Goal: Task Accomplishment & Management: Manage account settings

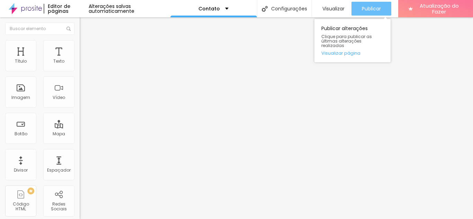
click at [368, 9] on font "Publicar" at bounding box center [371, 8] width 19 height 7
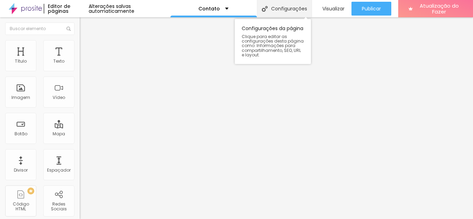
click at [278, 9] on font "Configurações" at bounding box center [289, 8] width 36 height 7
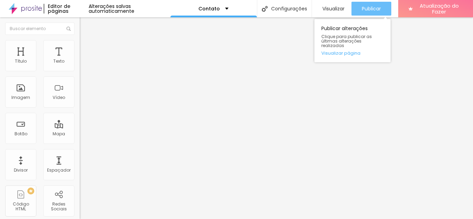
click at [363, 9] on font "Publicar" at bounding box center [371, 8] width 19 height 7
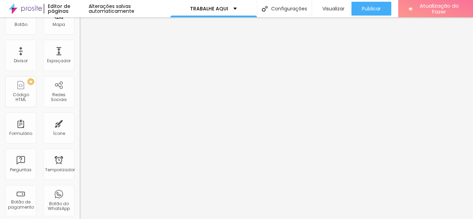
scroll to position [90, 0]
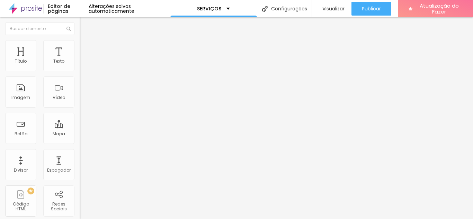
click at [84, 60] on font "Adicionar imagem" at bounding box center [104, 57] width 41 height 6
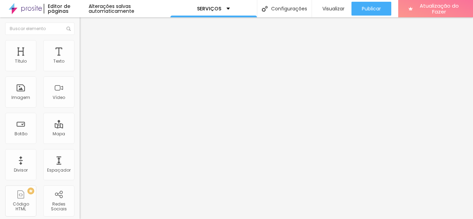
click at [85, 26] on img "button" at bounding box center [88, 26] width 6 height 6
click at [80, 52] on font "Tipografia" at bounding box center [91, 49] width 22 height 6
click at [82, 64] on icon "button" at bounding box center [84, 62] width 4 height 4
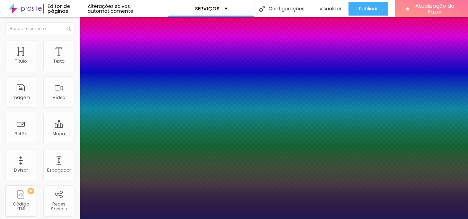
type input "1"
select select "Poppins"
type input "1"
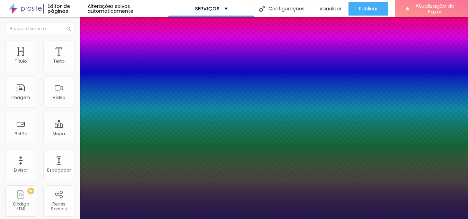
click at [329, 219] on div at bounding box center [234, 219] width 468 height 0
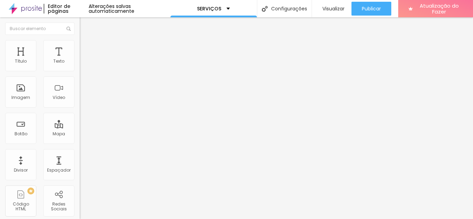
click at [82, 64] on icon "button" at bounding box center [84, 62] width 4 height 4
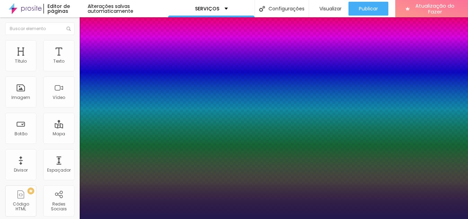
type input "1"
type input "17"
type input "1"
type input "18"
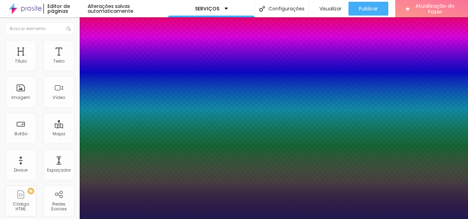
type input "18"
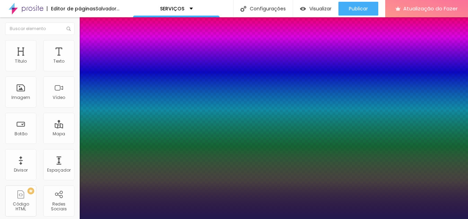
type input "1"
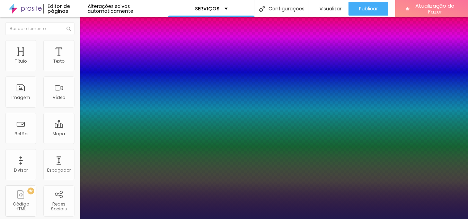
type input "17"
type input "1"
type input "16"
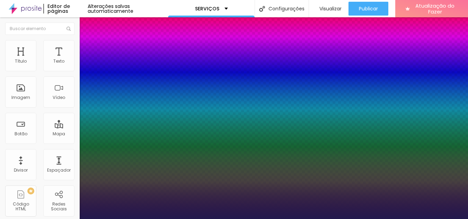
type input "16"
type input "1"
type input "17"
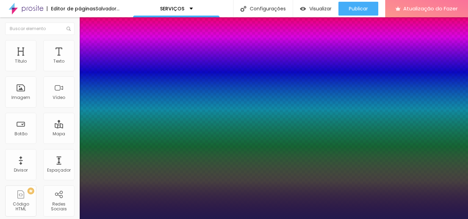
type input "1"
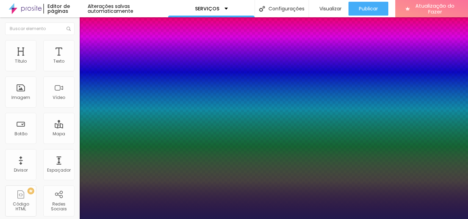
type input "18"
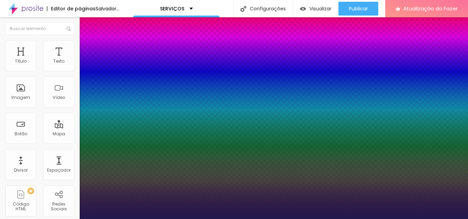
type input "1"
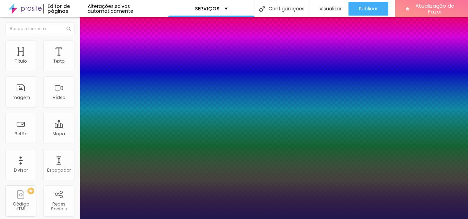
click at [308, 219] on div at bounding box center [234, 219] width 468 height 0
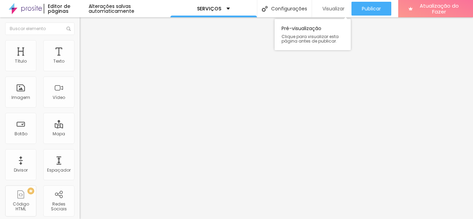
click at [331, 10] on font "Visualizar" at bounding box center [334, 8] width 22 height 7
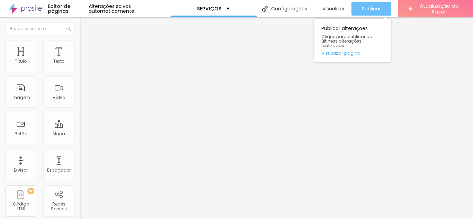
click at [370, 9] on font "Publicar" at bounding box center [371, 8] width 19 height 7
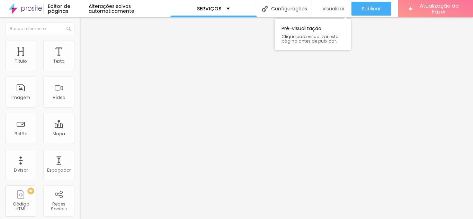
click at [337, 8] on font "Visualizar" at bounding box center [334, 8] width 22 height 7
click at [83, 64] on icon "button" at bounding box center [84, 62] width 3 height 3
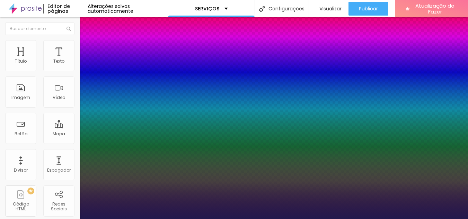
type input "1"
type input "20"
type input "1"
type input "21"
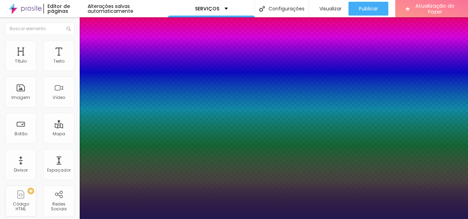
type input "21"
type input "1"
type input "22"
type input "1"
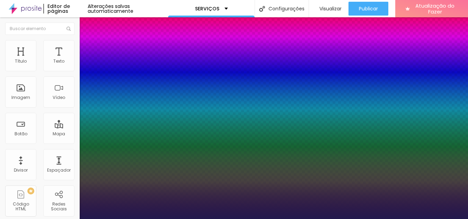
type input "21"
type input "1"
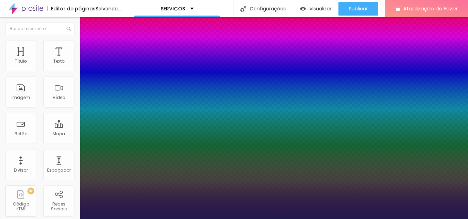
type input "20"
type input "1"
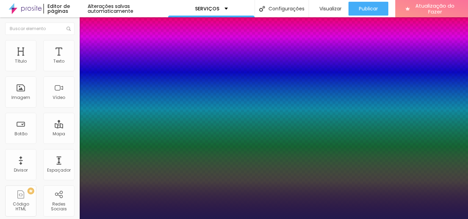
type input "19"
type input "1"
type input "18"
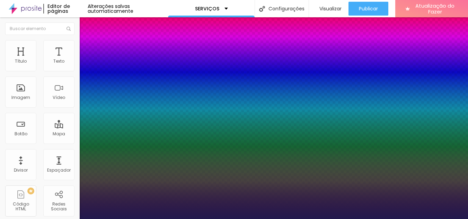
type input "1"
type input "17"
type input "1"
type input "16"
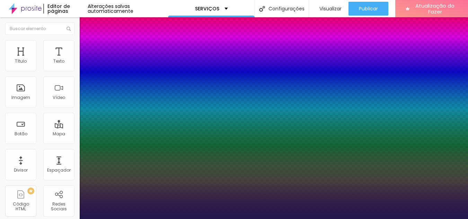
type input "16"
type input "1"
type input "17"
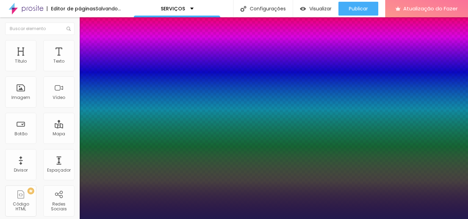
type input "1"
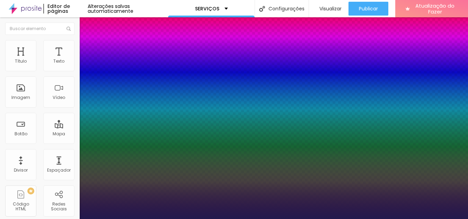
type input "18"
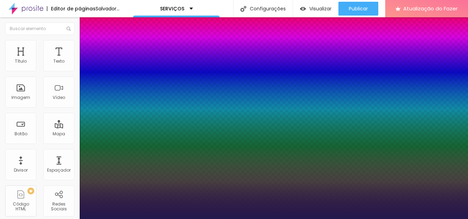
type input "1"
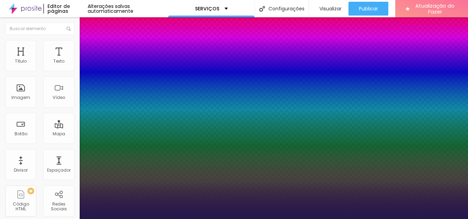
click at [290, 219] on div at bounding box center [234, 219] width 468 height 0
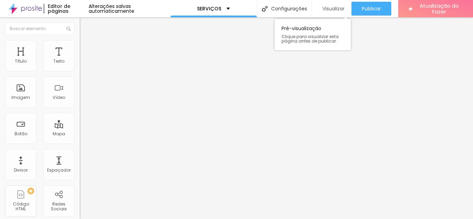
click at [330, 8] on font "Visualizar" at bounding box center [334, 8] width 22 height 7
click at [83, 64] on icon "button" at bounding box center [84, 62] width 3 height 3
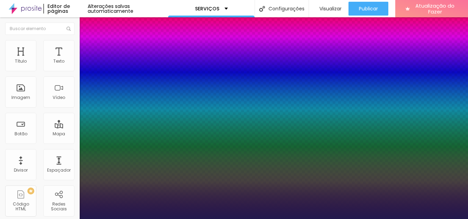
type input "1"
type input "19"
type input "1"
type input "19"
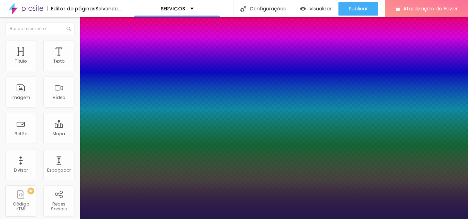
type input "1"
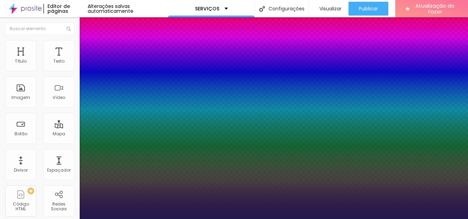
click at [372, 219] on div at bounding box center [234, 219] width 468 height 0
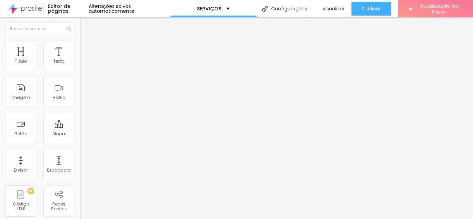
click at [83, 64] on icon "button" at bounding box center [84, 62] width 3 height 3
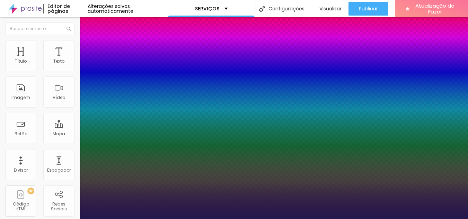
type input "1"
select select "Poppins"
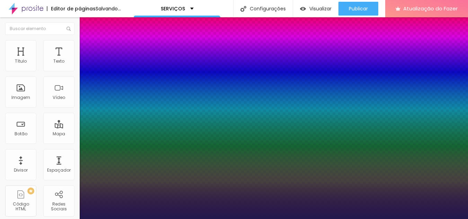
type input "1"
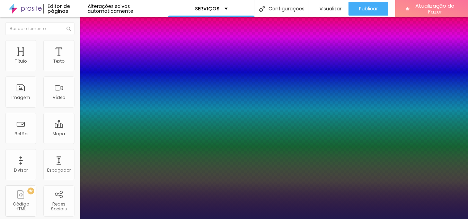
click at [182, 219] on div at bounding box center [234, 219] width 468 height 0
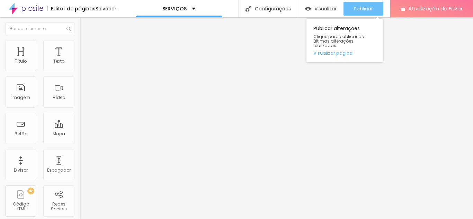
click at [365, 9] on font "Publicar" at bounding box center [363, 8] width 19 height 7
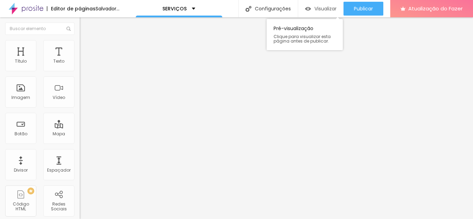
click at [333, 10] on font "Visualizar" at bounding box center [326, 8] width 22 height 7
click at [83, 64] on icon "button" at bounding box center [84, 62] width 3 height 3
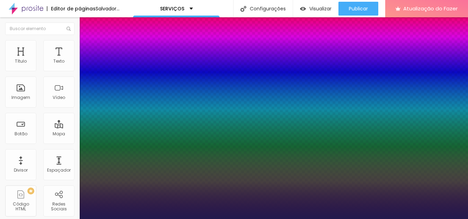
type input "1"
type input "19"
type input "1"
type input "20"
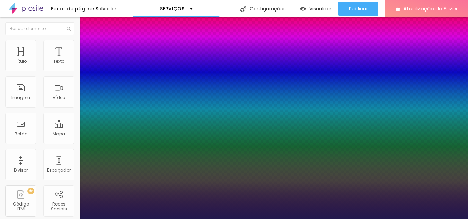
type input "20"
type input "1"
type input "19"
type input "1"
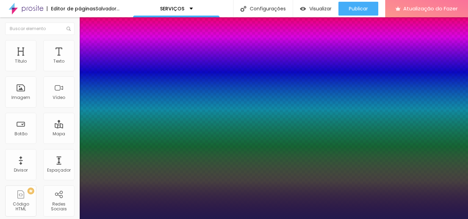
type input "18"
type input "1"
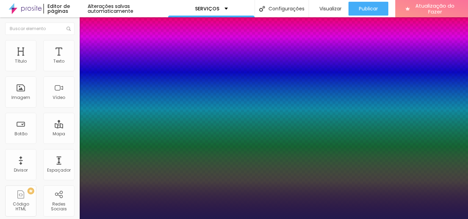
type input "18"
click at [211, 219] on div at bounding box center [234, 219] width 468 height 0
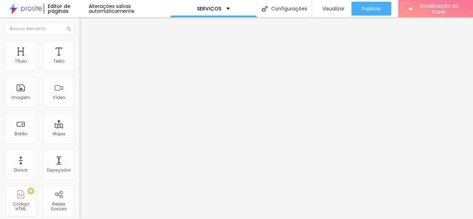
click at [82, 64] on icon "button" at bounding box center [84, 62] width 4 height 4
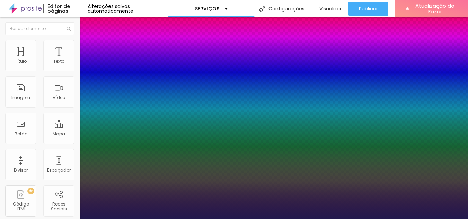
type input "1"
click at [396, 219] on div at bounding box center [234, 219] width 468 height 0
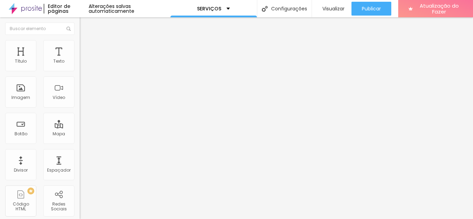
click at [83, 64] on icon "button" at bounding box center [84, 62] width 3 height 3
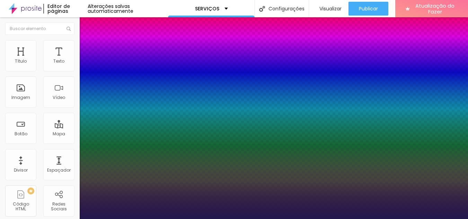
type input "5"
type input "12"
type input "14"
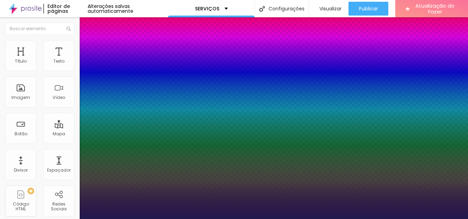
type input "14"
type input "16"
type input "18"
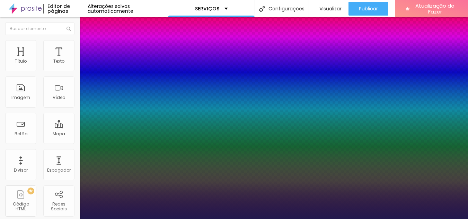
type input "20"
type input "21"
type input "23"
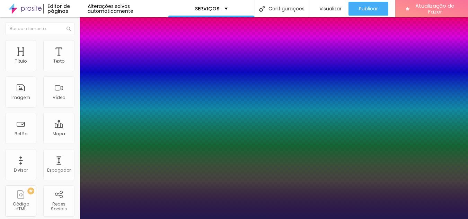
type input "23"
type input "24"
type input "25"
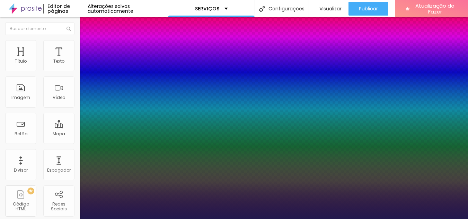
type input "26"
type input "27"
type input "28"
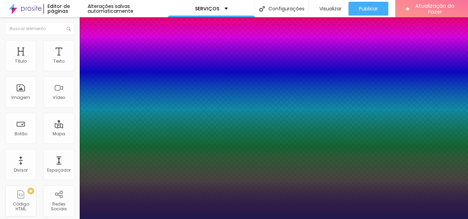
type input "28"
type input "29"
type input "28"
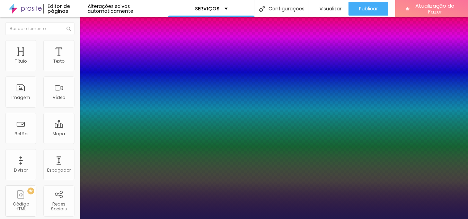
type input "26"
type input "25"
type input "24"
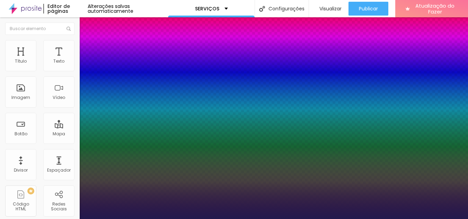
type input "24"
type input "23"
type input "21"
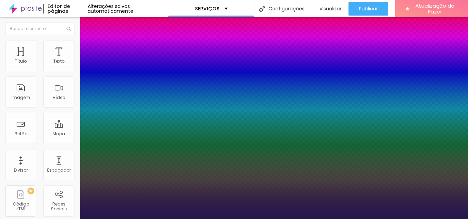
type input "18"
type input "16"
type input "14"
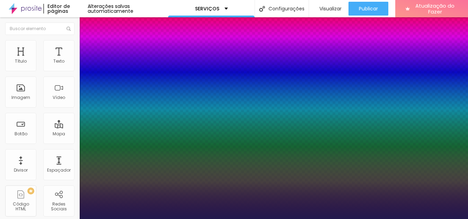
type input "14"
type input "13"
type input "11"
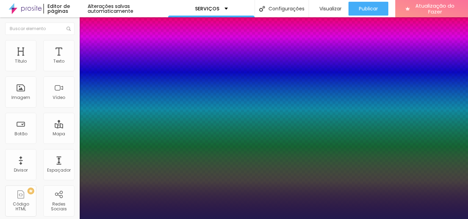
type input "5"
type input "3"
type input "2"
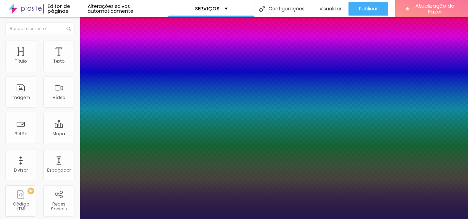
type input "2"
type input "1"
type input "0"
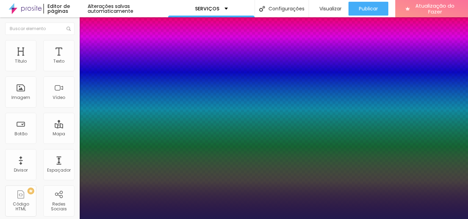
type input "1"
type input "1.4"
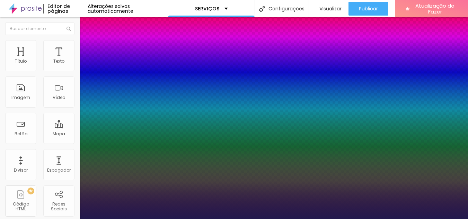
type input "1.5"
type input "1.4"
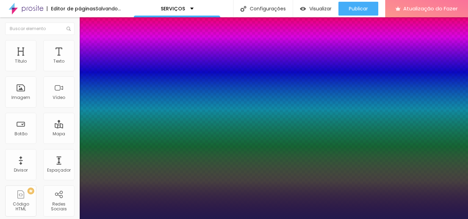
type input "1.3"
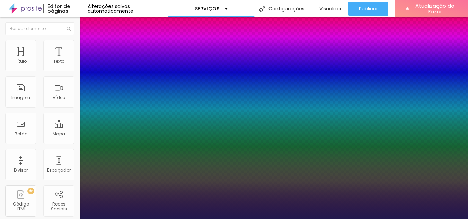
type input "1.2"
drag, startPoint x: 115, startPoint y: 167, endPoint x: 112, endPoint y: 166, distance: 3.5
type input "1.2"
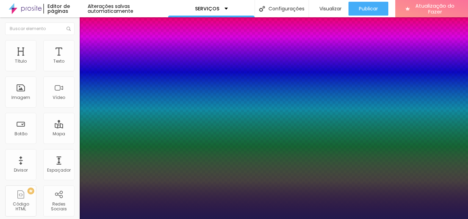
type input "0.1"
type input "0.2"
type input "0.3"
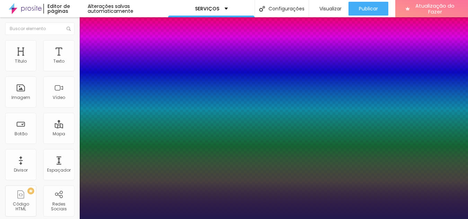
type input "0.3"
type input "0.4"
type input "0.5"
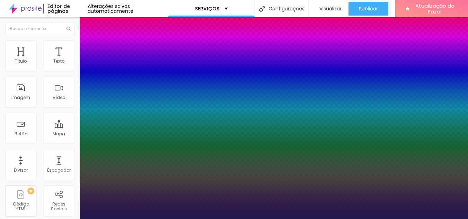
type input "0.6"
type input "0.7"
type input "0.8"
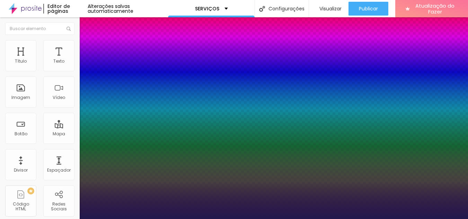
type input "0.8"
type input "0.9"
type input "1"
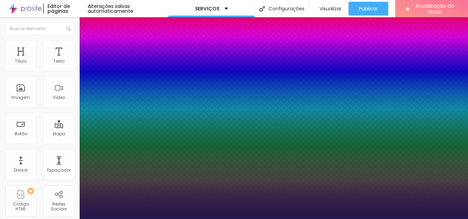
type input "1.1"
type input "1.2"
type input "1.3"
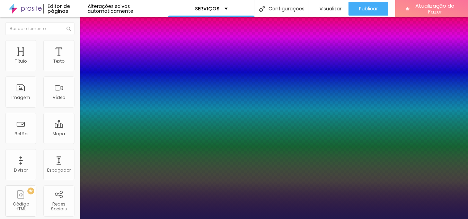
type input "1.3"
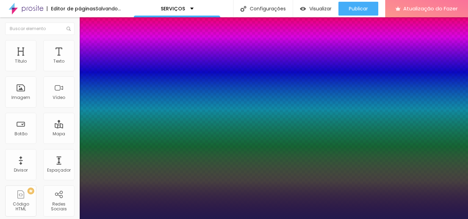
type input "1.4"
type input "1.5"
type input "1.6"
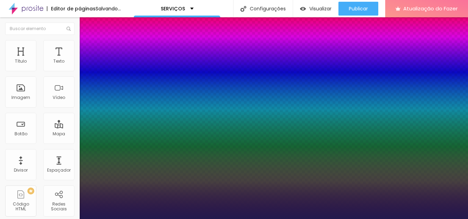
type input "1.6"
type input "1.7"
type input "1.8"
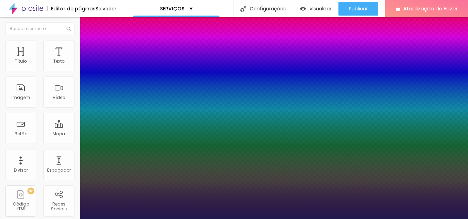
type input "1.9"
type input "2"
type input "2.1"
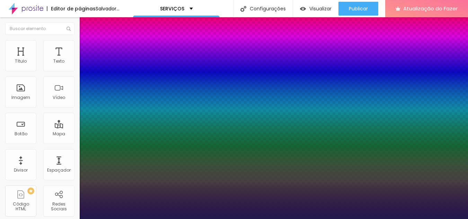
type input "2.1"
type input "2.2"
type input "2.3"
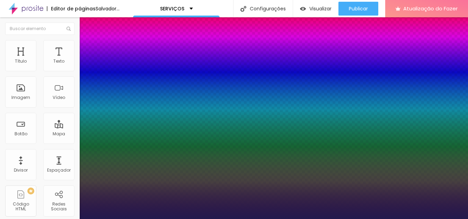
type input "2.4"
type input "2.5"
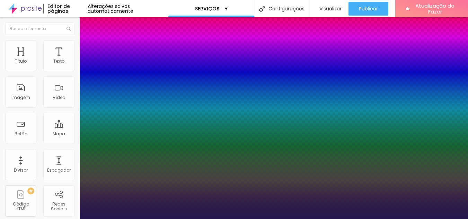
type input "2.6"
type input "2.7"
type input "2.8"
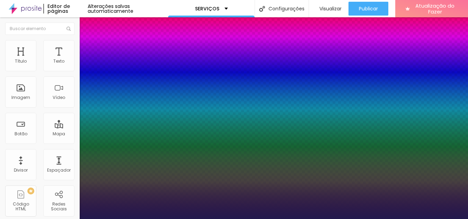
type input "2.8"
type input "2.9"
type input "3"
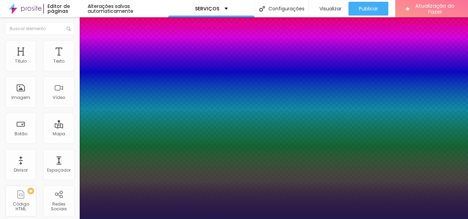
type input "3.1"
type input "3.2"
type input "3.1"
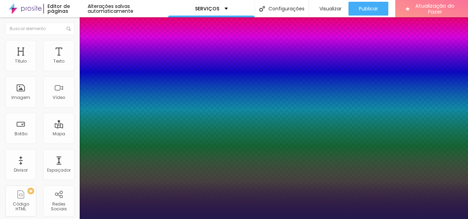
type input "3.1"
type input "3"
type input "2.9"
drag, startPoint x: 89, startPoint y: 135, endPoint x: 103, endPoint y: 134, distance: 13.5
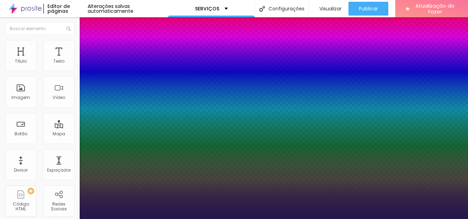
drag, startPoint x: 112, startPoint y: 168, endPoint x: 107, endPoint y: 167, distance: 4.5
click at [270, 219] on div at bounding box center [234, 219] width 468 height 0
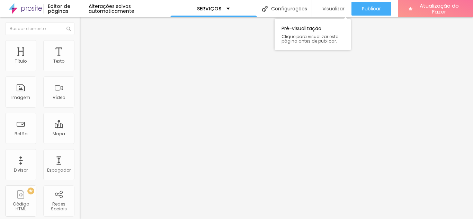
click at [331, 8] on font "Visualizar" at bounding box center [334, 8] width 22 height 7
click at [83, 64] on icon "button" at bounding box center [84, 62] width 3 height 3
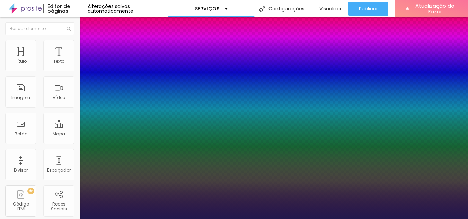
click at [344, 219] on div at bounding box center [234, 219] width 468 height 0
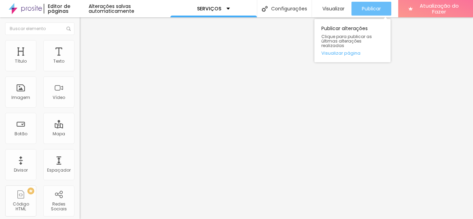
click at [365, 10] on font "Publicar" at bounding box center [371, 8] width 19 height 7
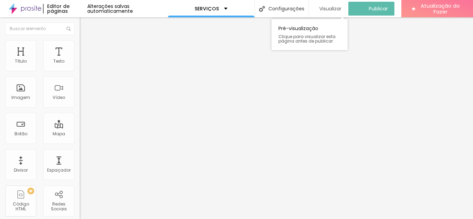
click at [332, 9] on font "Visualizar" at bounding box center [330, 8] width 22 height 7
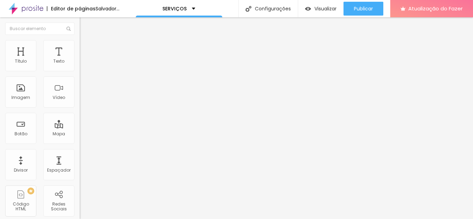
click at [82, 64] on icon "button" at bounding box center [84, 62] width 4 height 4
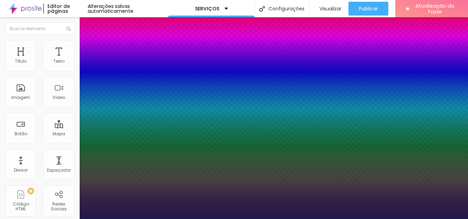
click at [334, 219] on div at bounding box center [234, 219] width 468 height 0
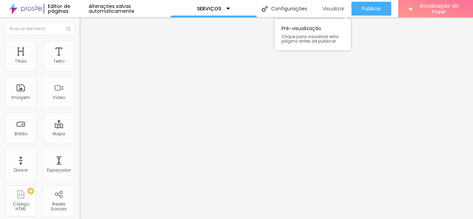
click at [333, 9] on font "Visualizar" at bounding box center [334, 8] width 22 height 7
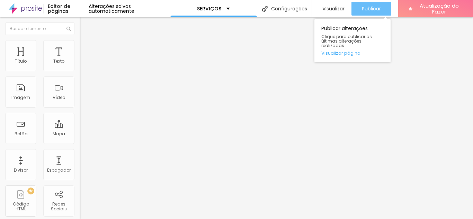
click at [370, 10] on font "Publicar" at bounding box center [371, 8] width 19 height 7
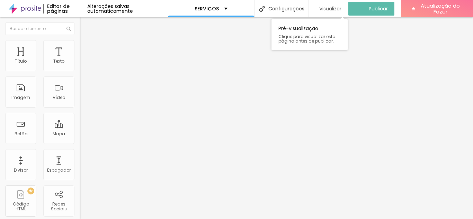
click at [333, 9] on font "Visualizar" at bounding box center [330, 8] width 22 height 7
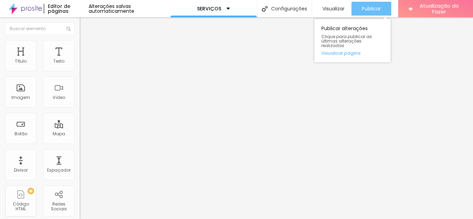
click at [366, 7] on font "Publicar" at bounding box center [371, 8] width 19 height 7
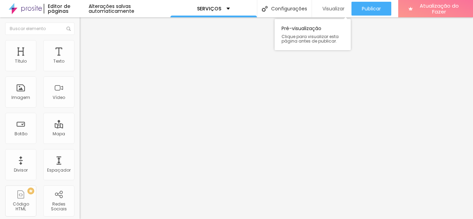
click at [329, 10] on font "Visualizar" at bounding box center [334, 8] width 22 height 7
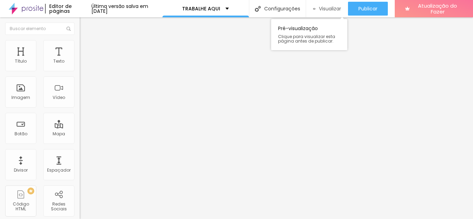
click at [330, 9] on font "Visualizar" at bounding box center [330, 8] width 22 height 7
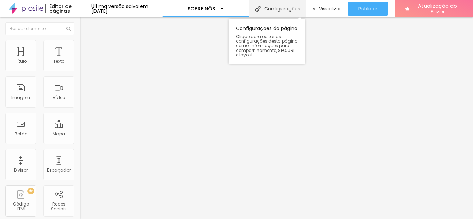
click at [280, 9] on font "Configurações" at bounding box center [282, 8] width 36 height 7
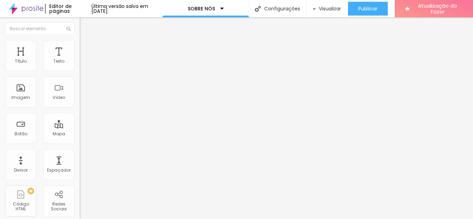
type input "Sobre - SPEED BRASIL TRANSPORTES"
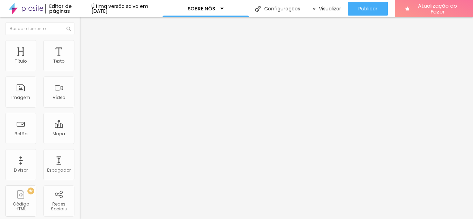
type textarea "U"
paste textarea "Com mais de duas décadas de história, a Speed Brasil Transportes nasceu em Vinh…"
drag, startPoint x: 206, startPoint y: 173, endPoint x: 170, endPoint y: 171, distance: 35.7
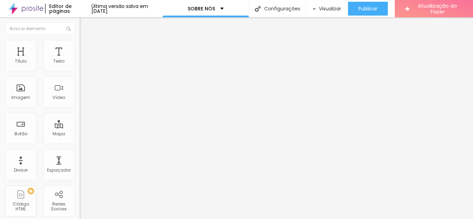
type textarea "Com mais de duas décadas de história, a Speed Brasil Transportes nasceu em Vinh…"
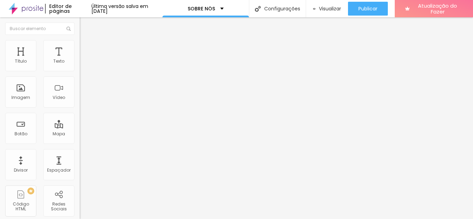
type textarea "transportes; transportadora, vinhedo, caminhões, frota, transporte de cargas; t…"
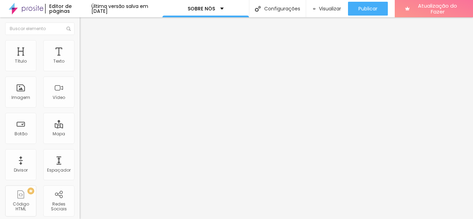
drag, startPoint x: 245, startPoint y: 153, endPoint x: 164, endPoint y: 150, distance: 80.8
type input "SPEED BRASIL TRANSPORTES"
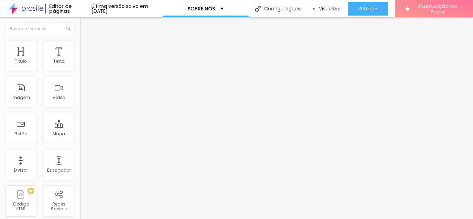
drag, startPoint x: 173, startPoint y: 144, endPoint x: 334, endPoint y: 167, distance: 163.0
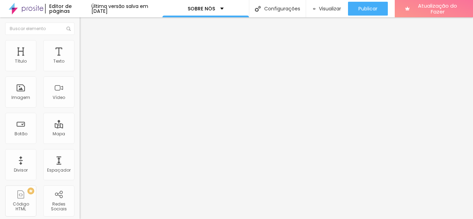
drag, startPoint x: 171, startPoint y: 150, endPoint x: 286, endPoint y: 149, distance: 114.3
paste textarea "Com mais de duas décadas de história, a Speed Brasil Transportes nasceu em Vinh…"
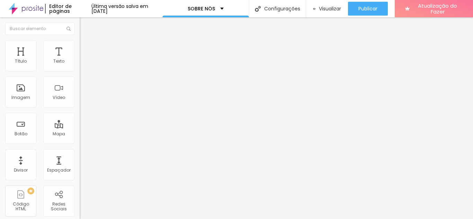
scroll to position [73, 0]
type textarea "Com mais de duas décadas de história, a Speed Brasil Transportes nasceu em Vinh…"
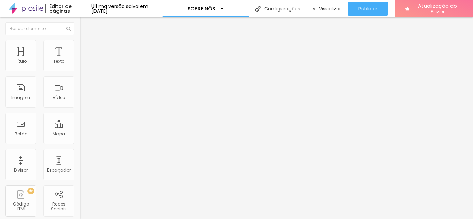
scroll to position [33, 0]
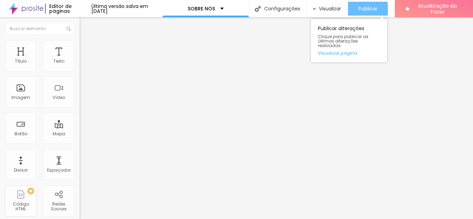
click at [372, 7] on font "Publicar" at bounding box center [368, 8] width 19 height 7
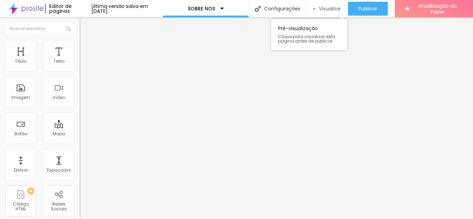
click at [328, 10] on font "Visualizar" at bounding box center [330, 8] width 22 height 7
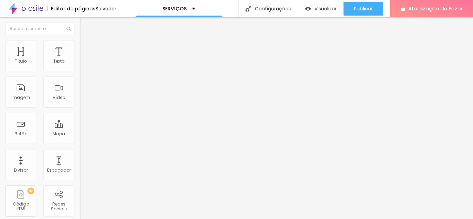
click at [84, 60] on font "Adicionar imagem" at bounding box center [104, 57] width 41 height 6
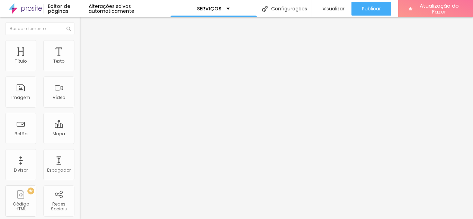
click at [84, 60] on font "Adicionar imagem" at bounding box center [104, 57] width 41 height 6
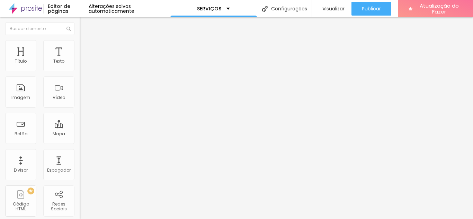
click at [82, 64] on icon "button" at bounding box center [84, 62] width 4 height 4
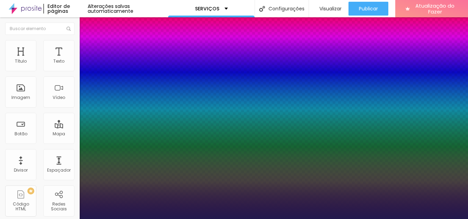
type input "1"
select select "Poppins"
type input "1"
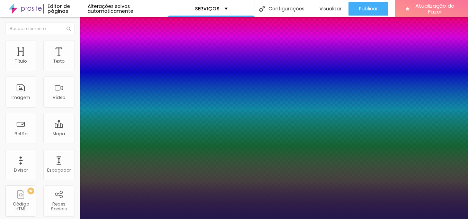
click at [220, 219] on div at bounding box center [234, 219] width 468 height 0
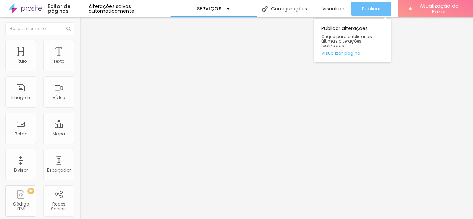
click at [362, 9] on font "Publicar" at bounding box center [371, 8] width 19 height 7
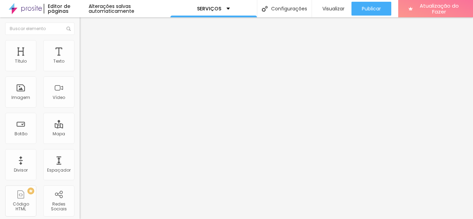
click at [80, 67] on button "button" at bounding box center [85, 62] width 10 height 7
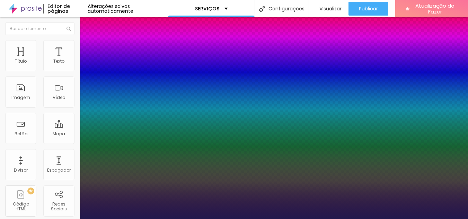
type input "1"
type input "17"
type input "1"
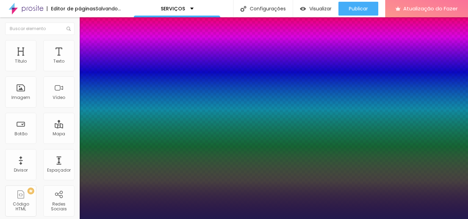
type input "18"
type input "1"
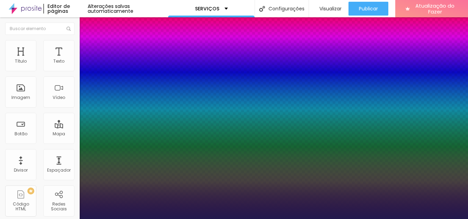
type input "18"
click at [213, 219] on div at bounding box center [234, 219] width 468 height 0
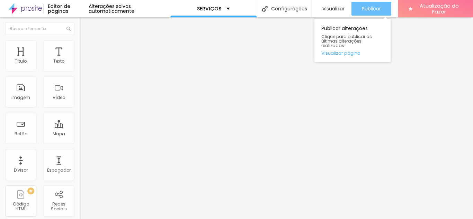
click at [365, 8] on font "Publicar" at bounding box center [371, 8] width 19 height 7
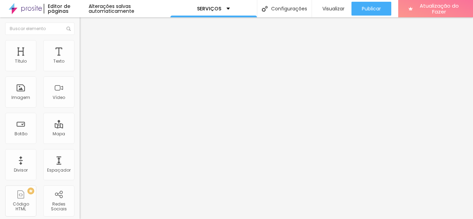
click at [82, 64] on icon "button" at bounding box center [84, 62] width 4 height 4
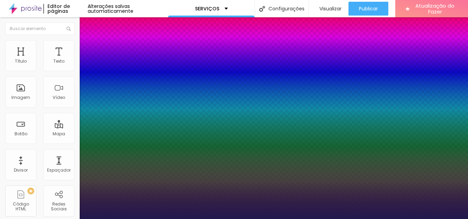
type input "1"
type input "0.1"
type input "1"
type input "0.2"
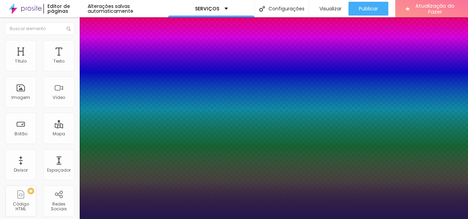
type input "0.2"
type input "1"
type input "0.3"
type input "1"
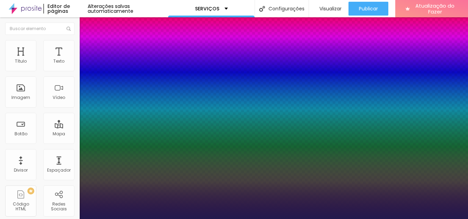
type input "0.4"
type input "1"
type input "0.4"
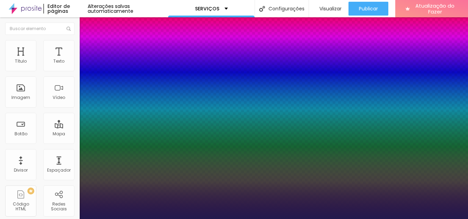
type input "22"
type input "1"
type input "24"
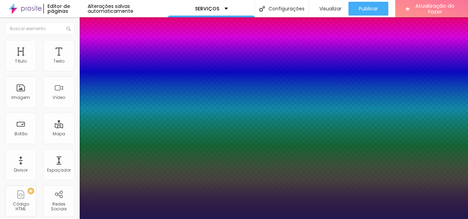
type input "1"
type input "23"
type input "1"
type input "22"
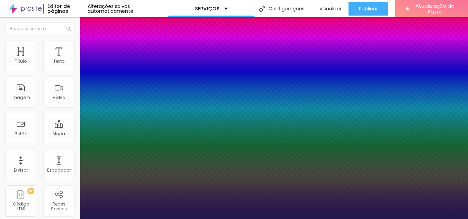
type input "22"
type input "1"
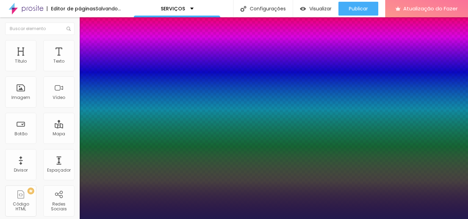
type input "21"
type input "1"
type input "20"
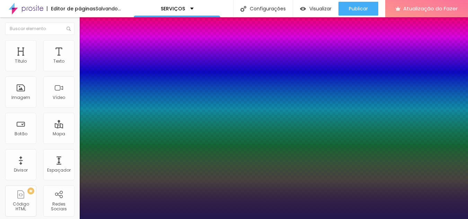
type input "1"
type input "19"
type input "1"
type input "18"
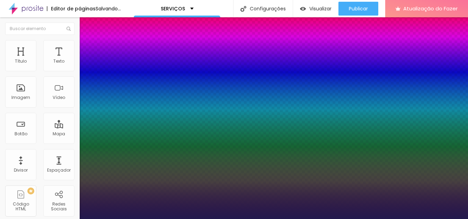
type input "18"
type input "1"
type input "17"
type input "1"
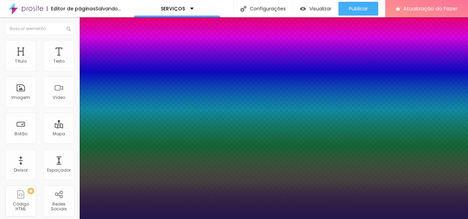
type input "16"
type input "1"
type input "15"
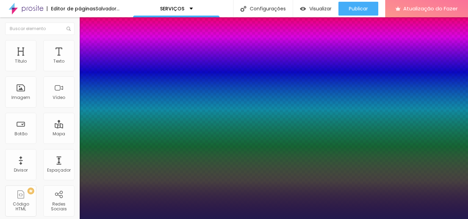
type input "1"
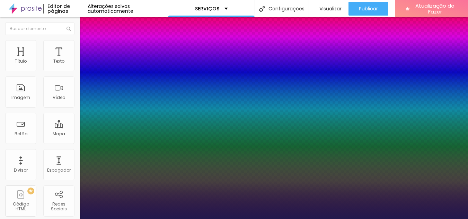
type input "16"
type input "1"
type input "17"
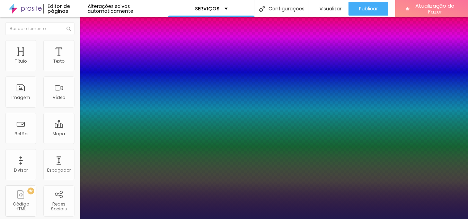
type input "1"
type input "18"
type input "1"
type input "19"
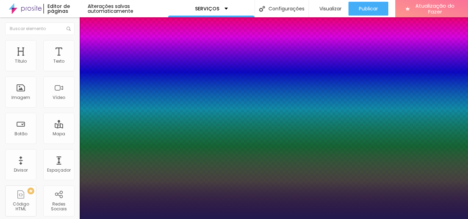
type input "19"
type input "1"
type input "20"
type input "1"
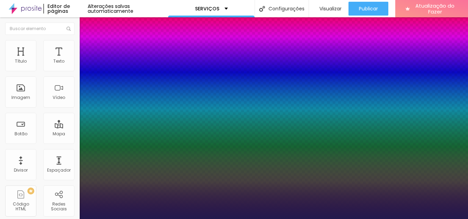
type input "19"
type input "1"
type input "18"
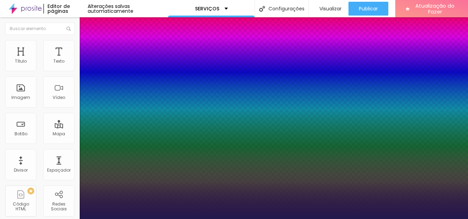
type input "2"
type input "3"
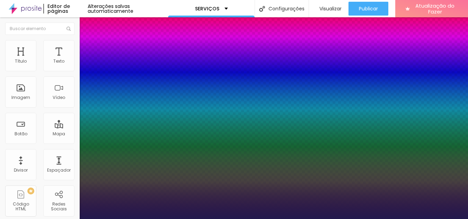
type input "4"
type input "5"
type input "6"
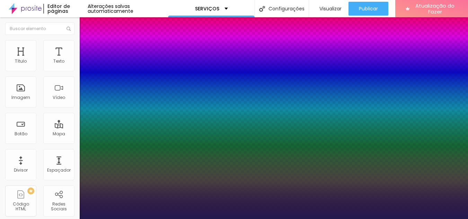
type input "6"
type input "7"
type input "8"
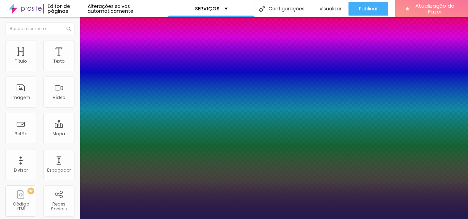
type input "10"
type input "11"
type input "12"
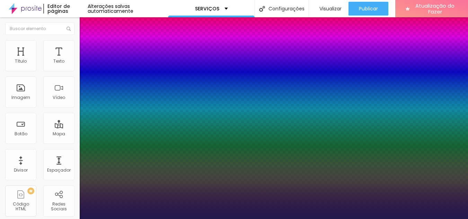
type input "12"
type input "13"
type input "16"
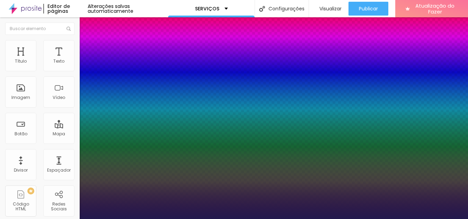
type input "18"
type input "20"
type input "21"
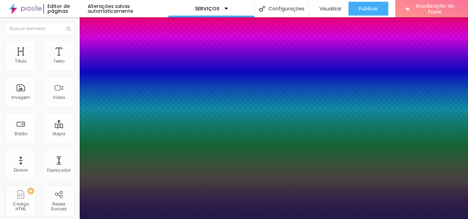
type input "21"
type input "22"
type input "23"
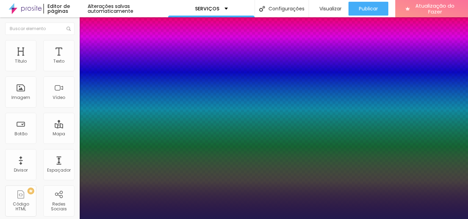
type input "18"
type input "16"
type input "11"
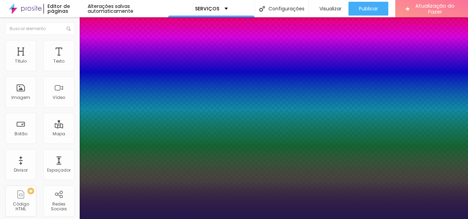
type input "11"
type input "7"
type input "4"
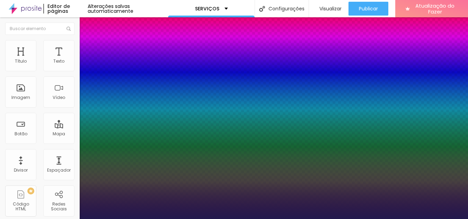
type input "3"
type input "2"
type input "1"
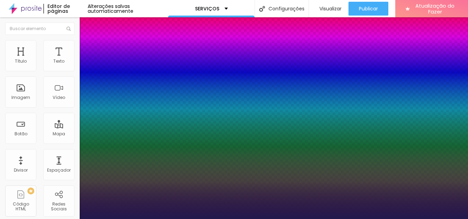
type input "1"
type input "0"
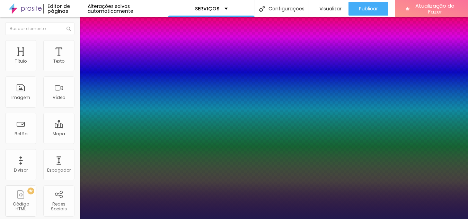
type input "1.2"
type input "1.1"
type input "1.2"
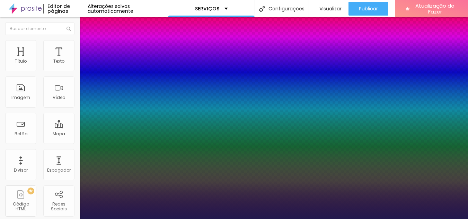
type input "1.2"
type input "1.3"
type input "28"
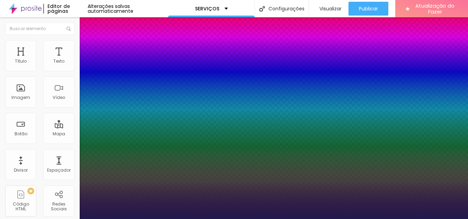
type input "28"
type input "32"
type input "33"
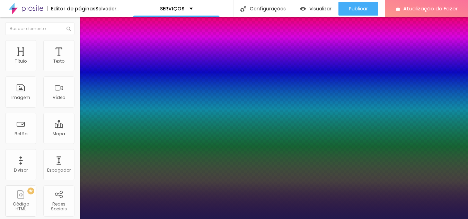
type input "31"
type input "30"
type input "29"
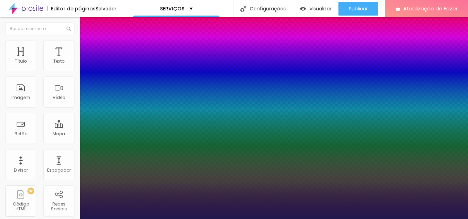
type input "29"
type input "28"
type input "26"
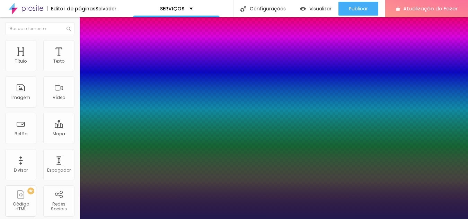
type input "25"
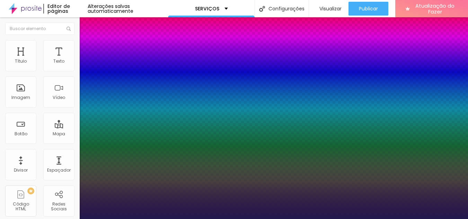
type input "24"
type input "22"
type input "21"
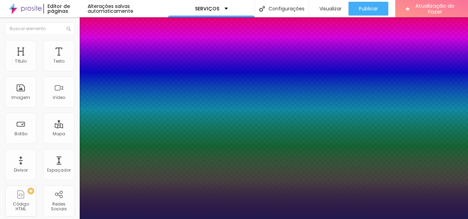
type input "21"
type input "20"
type input "19"
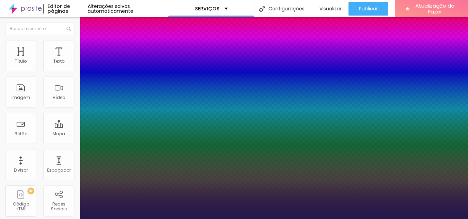
type input "18"
drag, startPoint x: 102, startPoint y: 117, endPoint x: 95, endPoint y: 117, distance: 7.6
click at [252, 219] on div at bounding box center [234, 219] width 468 height 0
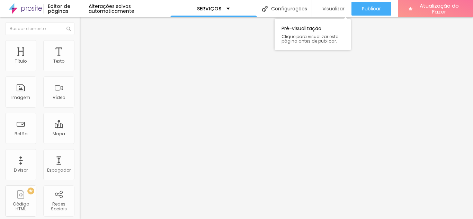
click at [330, 10] on font "Visualizar" at bounding box center [334, 8] width 22 height 7
click at [82, 64] on icon "button" at bounding box center [84, 62] width 4 height 4
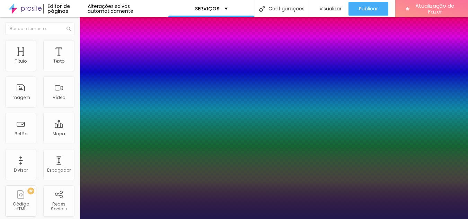
type input "14"
click at [44, 219] on div at bounding box center [234, 219] width 468 height 0
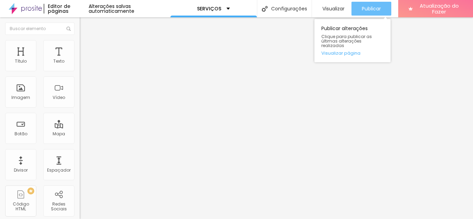
click at [368, 12] on div "Publicar" at bounding box center [371, 9] width 19 height 14
click at [368, 12] on font "Publicar" at bounding box center [371, 8] width 19 height 7
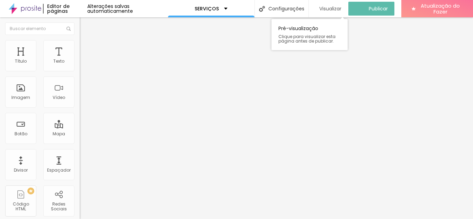
click at [334, 8] on font "Visualizar" at bounding box center [330, 8] width 22 height 7
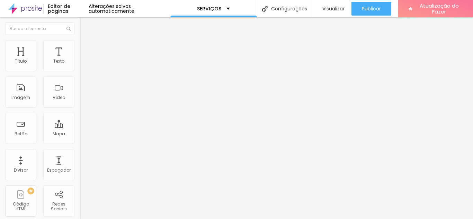
click at [85, 62] on icon "button" at bounding box center [85, 60] width 1 height 1
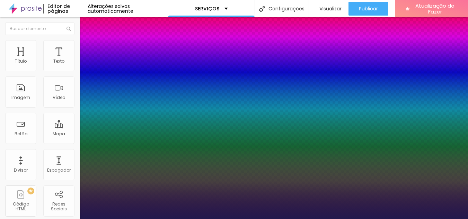
type input "1"
select select "Poppins"
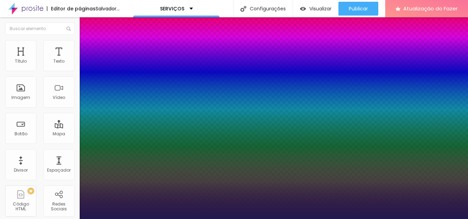
type input "1"
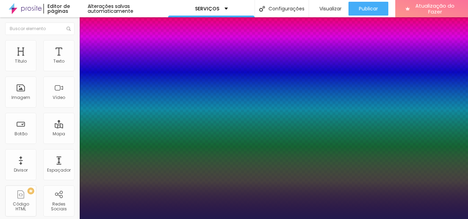
click at [282, 219] on div at bounding box center [234, 219] width 468 height 0
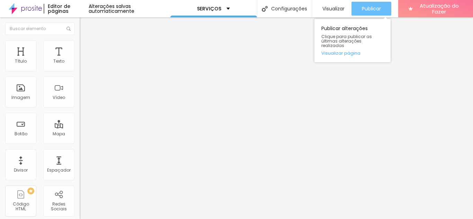
click at [365, 9] on font "Publicar" at bounding box center [371, 8] width 19 height 7
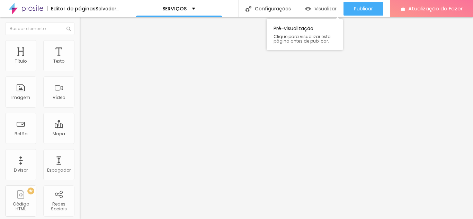
click at [330, 9] on font "Visualizar" at bounding box center [326, 8] width 22 height 7
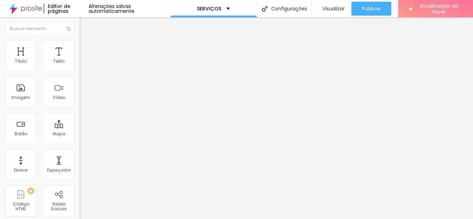
click at [83, 64] on icon "button" at bounding box center [84, 62] width 3 height 3
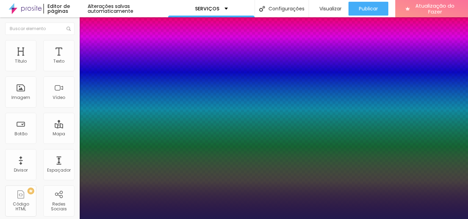
type input "1"
click at [240, 219] on div at bounding box center [234, 219] width 468 height 0
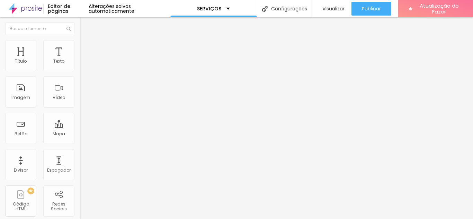
click at [83, 64] on icon "button" at bounding box center [84, 62] width 3 height 3
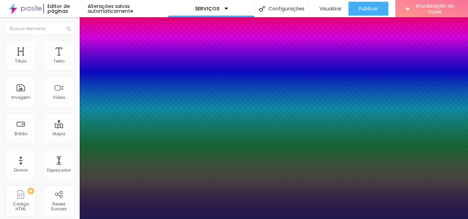
type input "17"
type input "16"
type input "15"
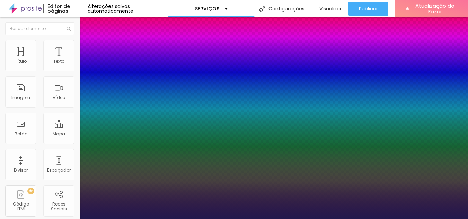
type input "15"
click at [256, 219] on div at bounding box center [234, 219] width 468 height 0
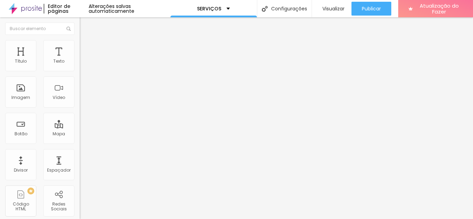
click at [82, 64] on icon "button" at bounding box center [84, 62] width 4 height 4
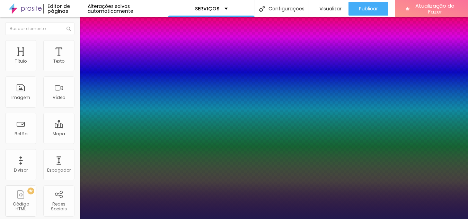
type input "1"
type input "13"
type input "1"
type input "14"
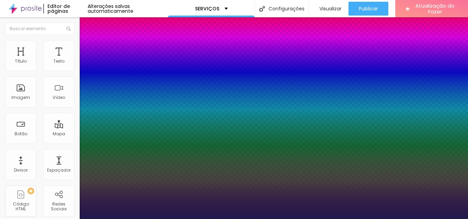
type input "14"
type input "1"
type input "15"
type input "1"
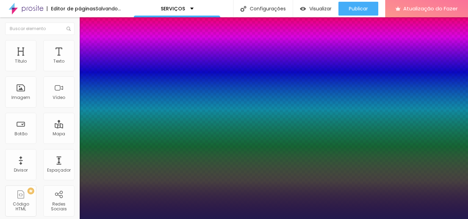
type input "15"
type input "1"
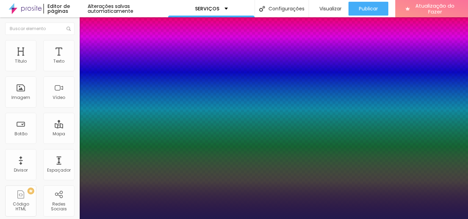
click at [270, 219] on div at bounding box center [234, 219] width 468 height 0
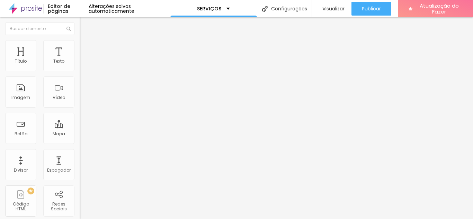
click at [80, 108] on span "Original" at bounding box center [88, 106] width 17 height 6
click at [80, 112] on div "Cinema 16:9" at bounding box center [120, 110] width 80 height 4
click at [80, 119] on font "Padrão" at bounding box center [88, 116] width 16 height 6
click at [80, 123] on font "Quadrado" at bounding box center [91, 120] width 23 height 6
click at [80, 128] on font "Original" at bounding box center [88, 125] width 17 height 6
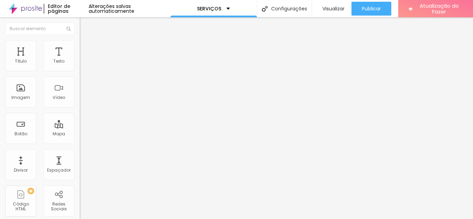
click at [80, 121] on font "Quadrado" at bounding box center [91, 118] width 23 height 6
click at [84, 60] on font "Adicionar imagem" at bounding box center [104, 57] width 41 height 6
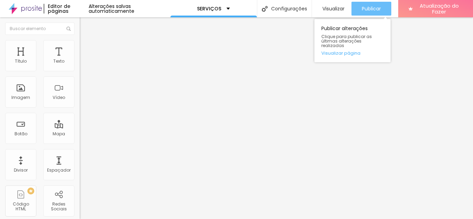
click at [370, 9] on font "Publicar" at bounding box center [371, 8] width 19 height 7
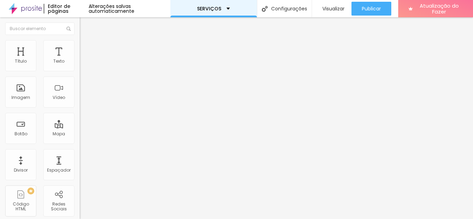
click at [225, 9] on div "SERVIÇOS" at bounding box center [213, 8] width 33 height 5
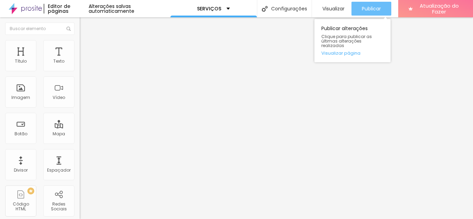
click at [370, 8] on font "Publicar" at bounding box center [371, 8] width 19 height 7
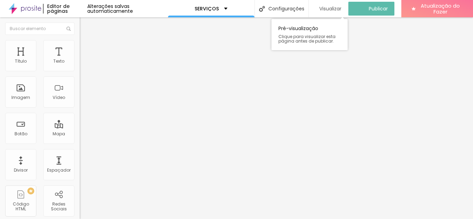
click at [331, 9] on font "Visualizar" at bounding box center [330, 8] width 22 height 7
